Goal: Check status

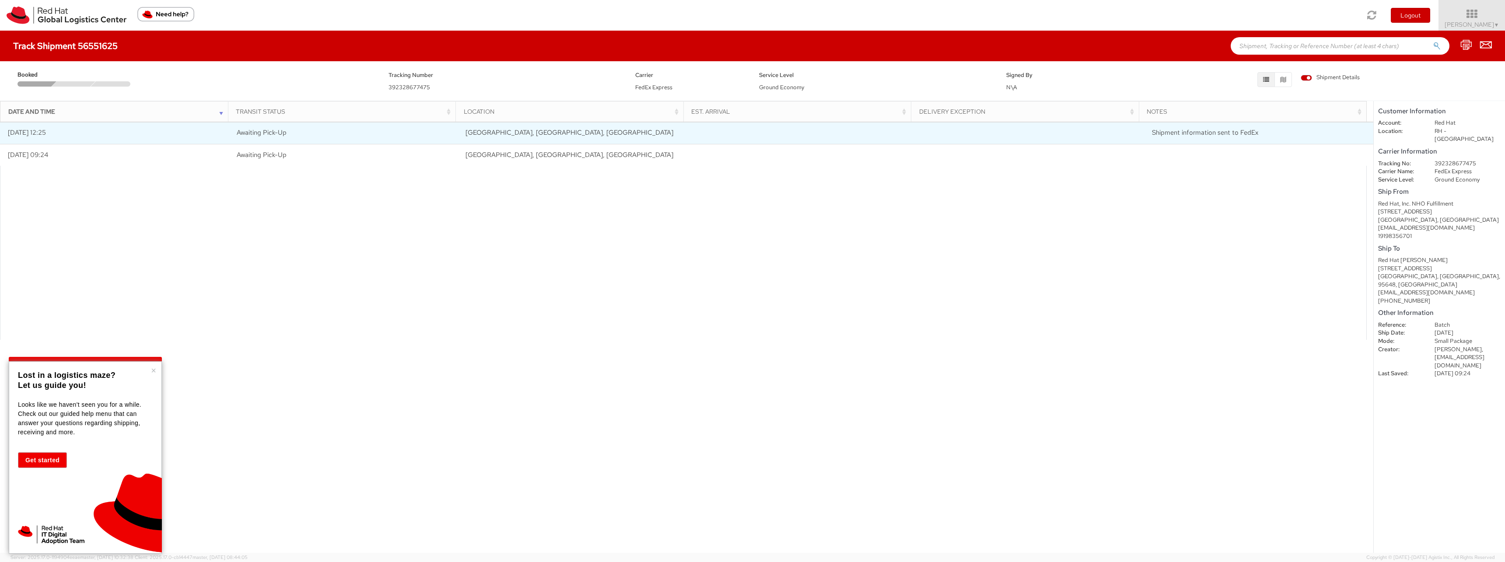
click at [920, 141] on td at bounding box center [1030, 133] width 229 height 22
click at [579, 138] on td "[GEOGRAPHIC_DATA], [GEOGRAPHIC_DATA], [GEOGRAPHIC_DATA]" at bounding box center [572, 133] width 229 height 22
